Goal: Use online tool/utility: Utilize a website feature to perform a specific function

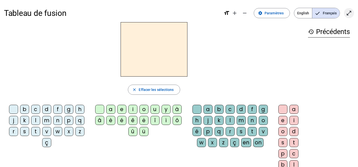
click at [349, 13] on mat-icon "open_in_full" at bounding box center [349, 13] width 6 height 6
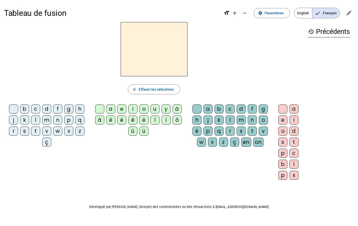
click at [48, 119] on div "m" at bounding box center [46, 120] width 9 height 9
click at [111, 109] on div "a" at bounding box center [110, 109] width 9 height 9
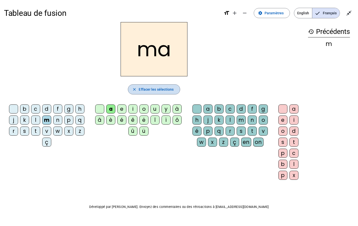
click at [168, 90] on span "Effacer les sélections" at bounding box center [156, 90] width 35 height 6
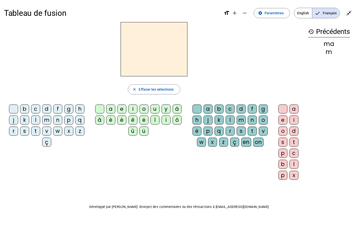
click at [36, 120] on div "l" at bounding box center [35, 120] width 9 height 9
click at [111, 110] on div "a" at bounding box center [110, 109] width 9 height 9
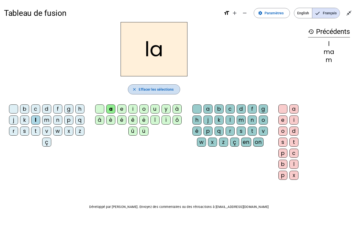
click at [150, 87] on span "Effacer les sélections" at bounding box center [156, 90] width 35 height 6
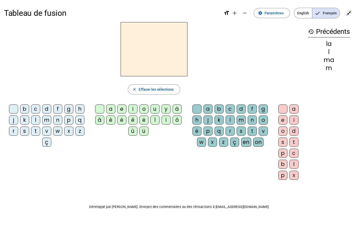
click at [36, 121] on div "l" at bounding box center [35, 120] width 9 height 9
click at [123, 110] on div "e" at bounding box center [121, 109] width 9 height 9
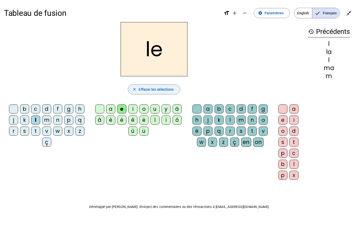
click at [160, 91] on span "Effacer les sélections" at bounding box center [156, 90] width 35 height 6
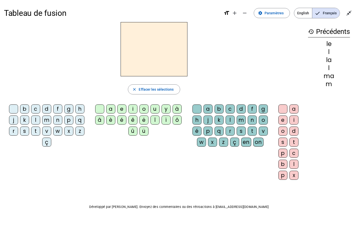
click at [47, 110] on div "d" at bounding box center [46, 109] width 9 height 9
click at [121, 109] on div "e" at bounding box center [121, 109] width 9 height 9
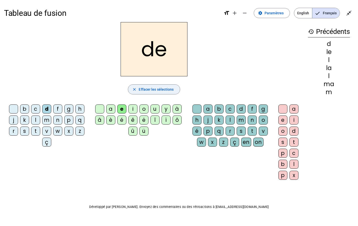
click at [140, 89] on span "Effacer les sélections" at bounding box center [156, 90] width 35 height 6
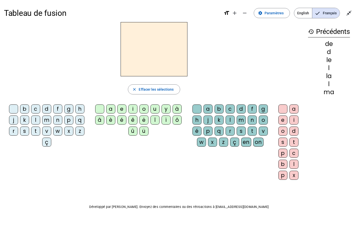
click at [46, 110] on div "d" at bounding box center [46, 109] width 9 height 9
click at [155, 110] on div "u" at bounding box center [155, 109] width 9 height 9
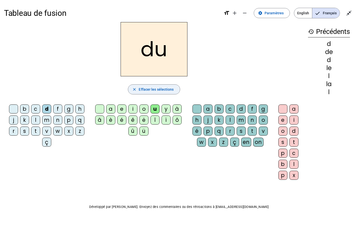
click at [155, 87] on span "Effacer les sélections" at bounding box center [156, 90] width 35 height 6
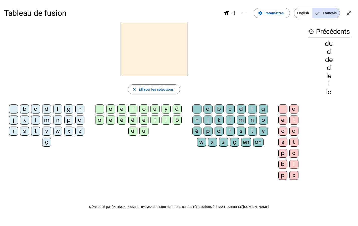
click at [34, 132] on div "t" at bounding box center [35, 131] width 9 height 9
click at [157, 111] on div "u" at bounding box center [155, 109] width 9 height 9
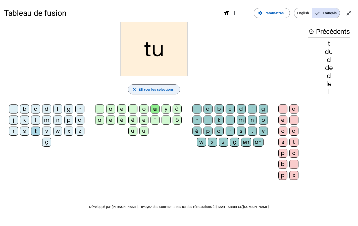
click at [157, 89] on span "Effacer les sélections" at bounding box center [156, 90] width 35 height 6
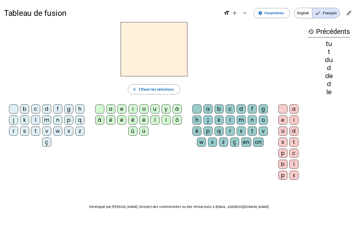
click at [36, 130] on div "t" at bounding box center [35, 131] width 9 height 9
click at [111, 110] on div "a" at bounding box center [110, 109] width 9 height 9
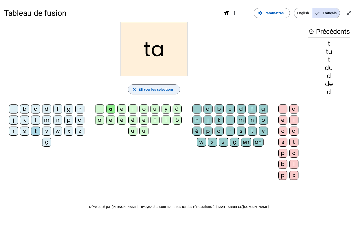
click at [162, 88] on span "Effacer les sélections" at bounding box center [156, 90] width 35 height 6
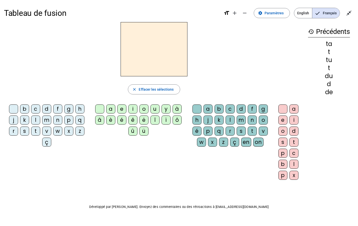
click at [35, 131] on div "t" at bounding box center [35, 131] width 9 height 9
click at [120, 110] on div "e" at bounding box center [121, 109] width 9 height 9
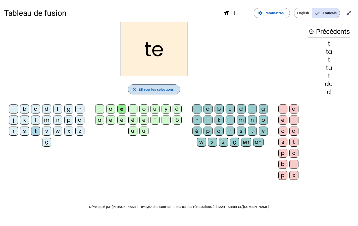
click at [167, 89] on span "Effacer les sélections" at bounding box center [156, 90] width 35 height 6
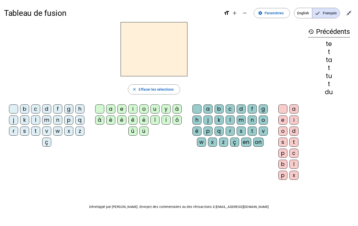
click at [48, 120] on div "m" at bounding box center [46, 120] width 9 height 9
click at [122, 107] on div "e" at bounding box center [121, 109] width 9 height 9
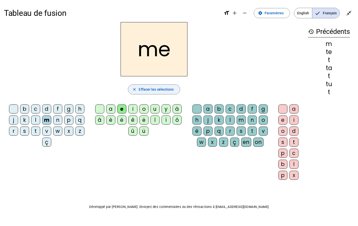
click at [158, 91] on span "Effacer les sélections" at bounding box center [156, 90] width 35 height 6
